Goal: Task Accomplishment & Management: Manage account settings

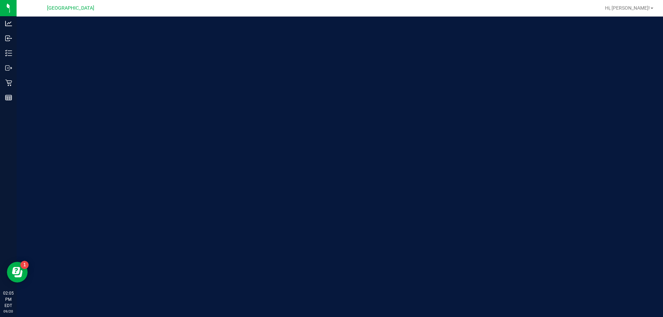
click at [451, 251] on div "Welcome to Flourish Software Seed-to-Sale Tracking & Analytics" at bounding box center [340, 167] width 646 height 301
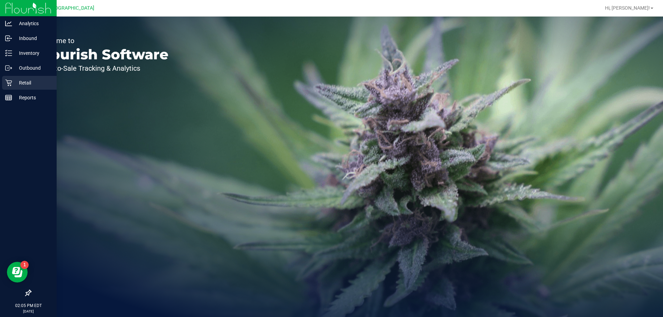
click at [28, 85] on p "Retail" at bounding box center [32, 83] width 41 height 8
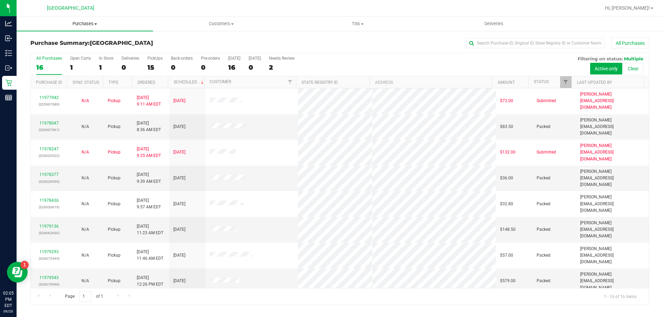
click at [83, 24] on span "Purchases" at bounding box center [85, 24] width 136 height 6
click at [74, 48] on li "Fulfillment" at bounding box center [85, 50] width 136 height 8
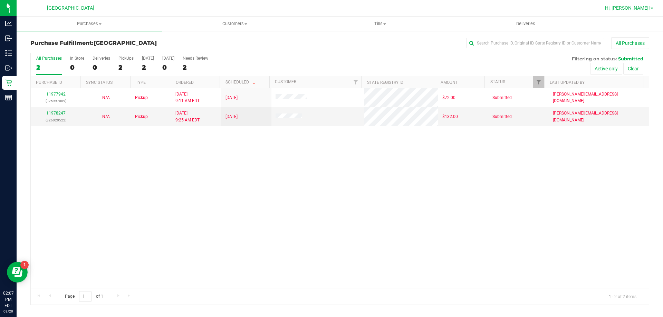
click at [641, 8] on span "Hi, [PERSON_NAME]!" at bounding box center [627, 8] width 45 height 6
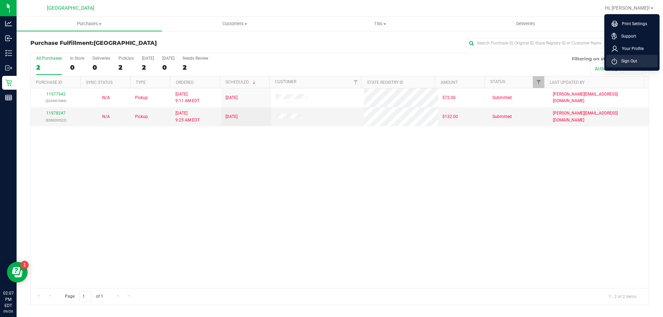
click at [637, 59] on li "Sign Out" at bounding box center [632, 61] width 52 height 12
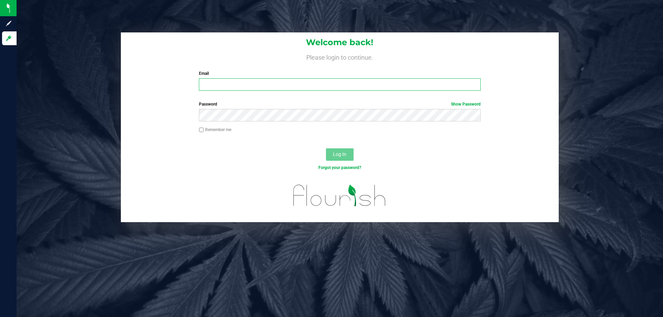
click at [313, 89] on input "Email" at bounding box center [339, 84] width 281 height 12
type input "[EMAIL_ADDRESS][DOMAIN_NAME]"
click at [346, 152] on span "Log In" at bounding box center [339, 155] width 13 height 6
